Goal: Information Seeking & Learning: Learn about a topic

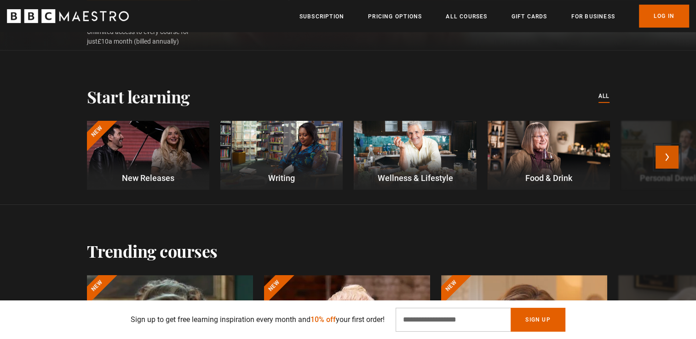
click at [670, 160] on button "Next" at bounding box center [666, 157] width 23 height 23
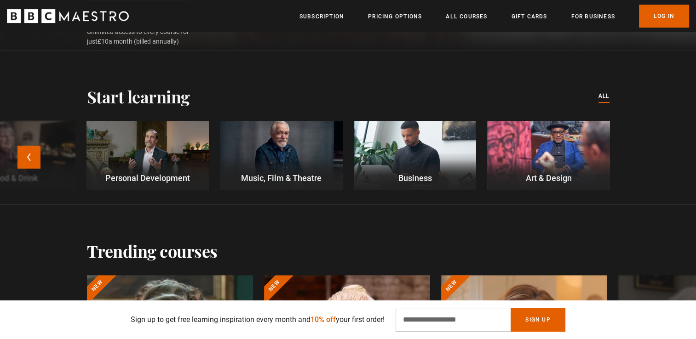
click at [212, 140] on div "New New Releases Writing Wellness & Lifestyle Food & Drink Personal Development…" at bounding box center [348, 161] width 592 height 80
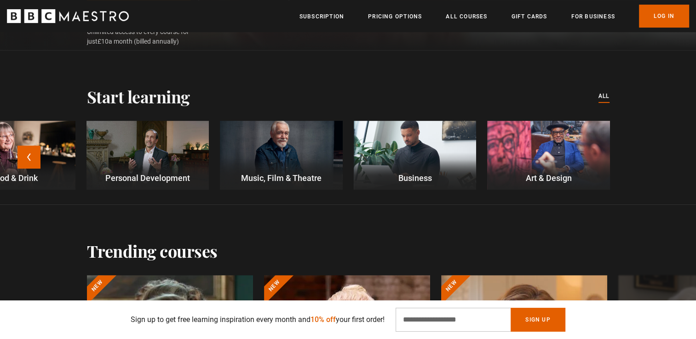
click at [169, 154] on div at bounding box center [147, 155] width 122 height 69
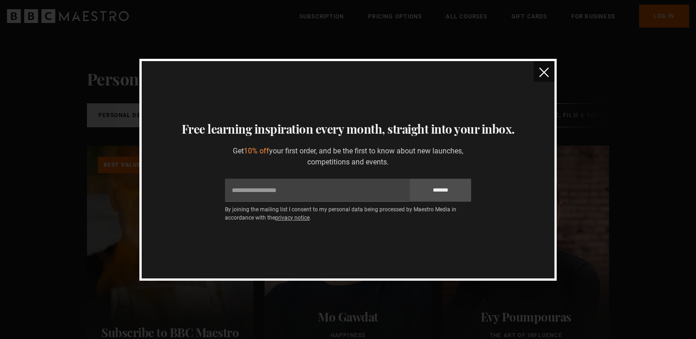
click at [533, 71] on section "Thanks for signing up Your unique 10% off discount code is NEW768933 Copy disco…" at bounding box center [348, 170] width 413 height 218
click at [548, 72] on img "close" at bounding box center [544, 73] width 10 height 10
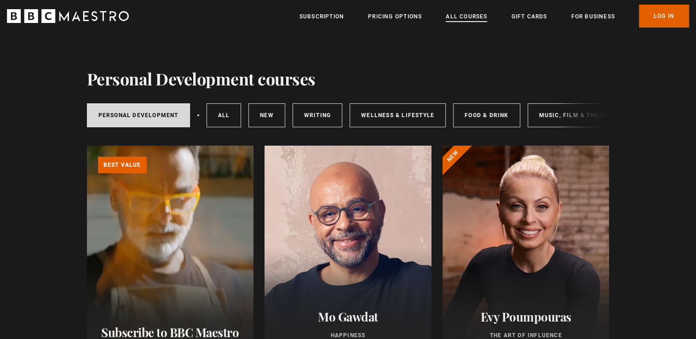
click at [474, 16] on link "All Courses" at bounding box center [466, 16] width 41 height 9
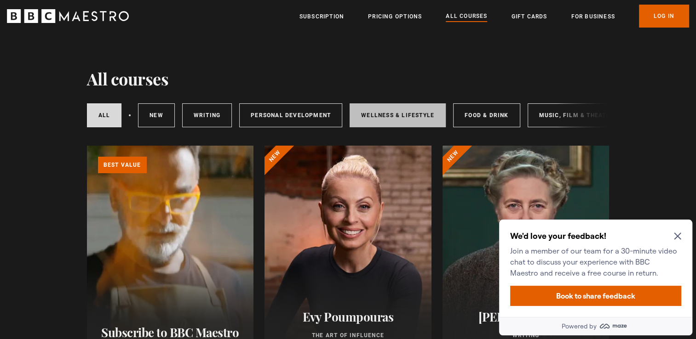
click at [384, 110] on link "Wellness & Lifestyle" at bounding box center [397, 115] width 96 height 24
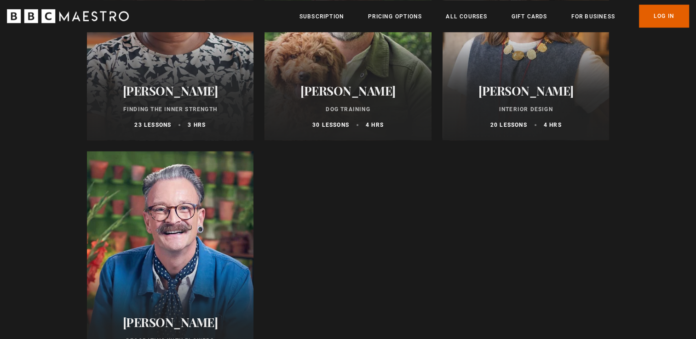
scroll to position [736, 0]
